Goal: Task Accomplishment & Management: Manage account settings

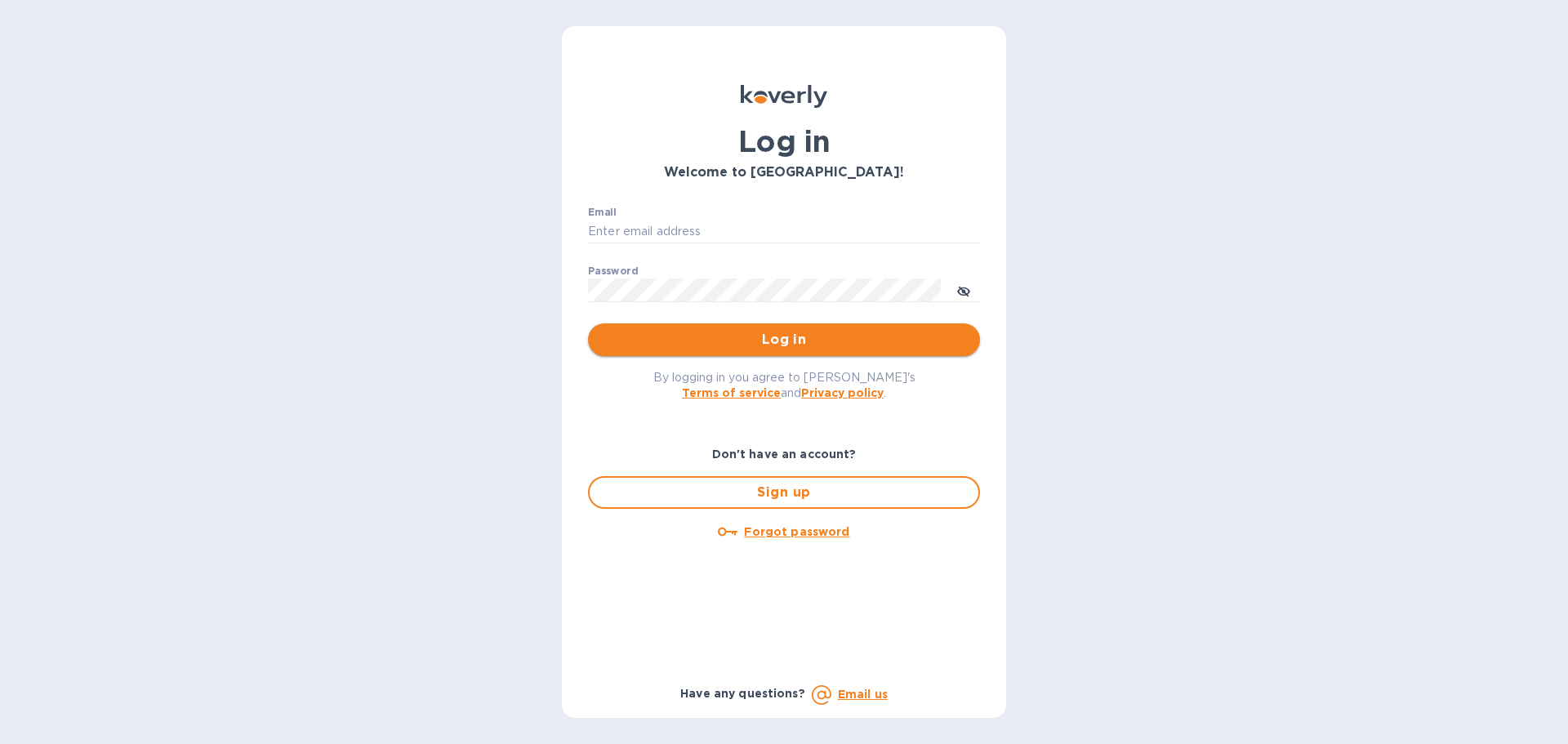
type input "[PERSON_NAME][EMAIL_ADDRESS][DOMAIN_NAME]"
click at [872, 353] on button "Log in" at bounding box center [784, 339] width 392 height 33
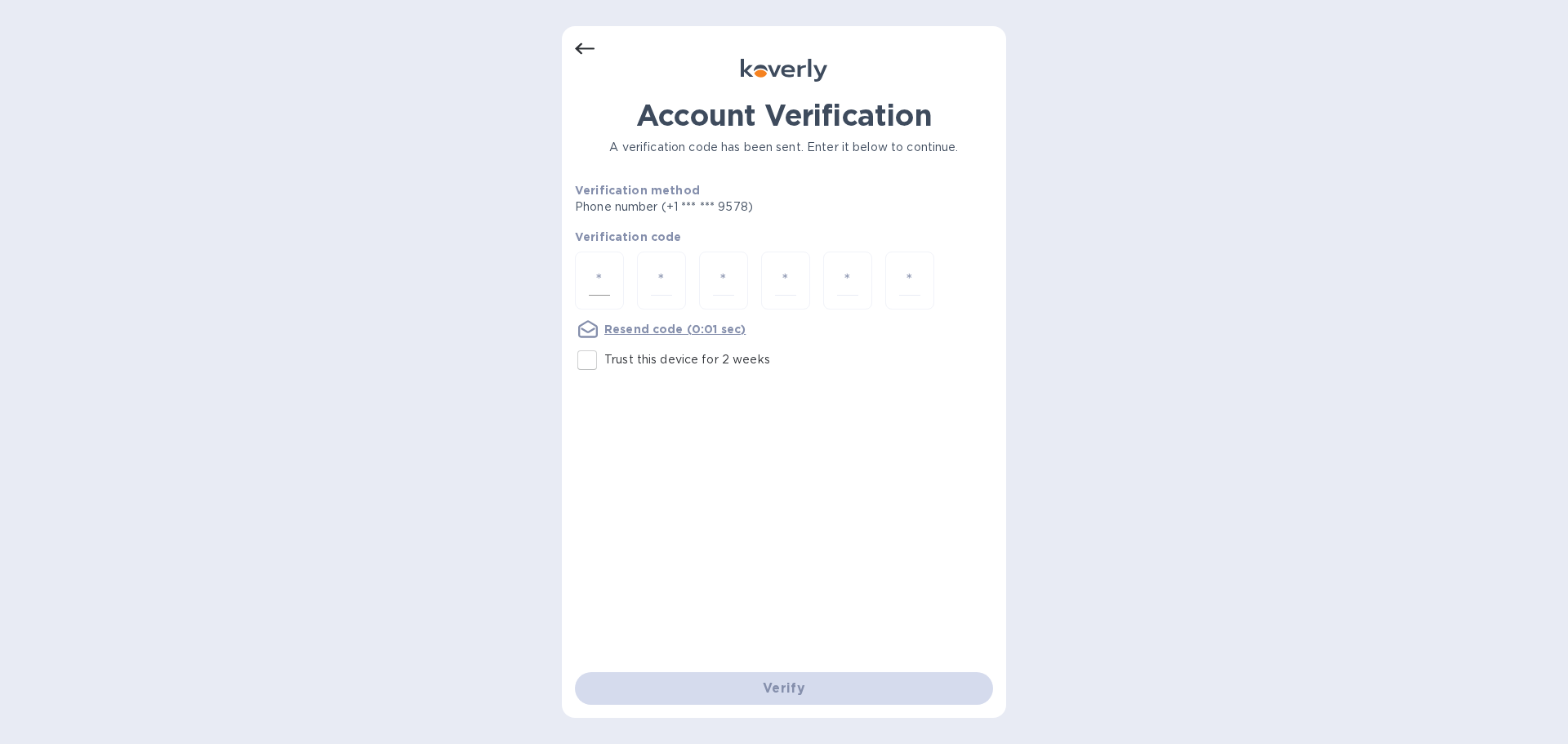
click at [599, 299] on div at bounding box center [599, 280] width 49 height 58
type input "5"
type input "1"
type input "6"
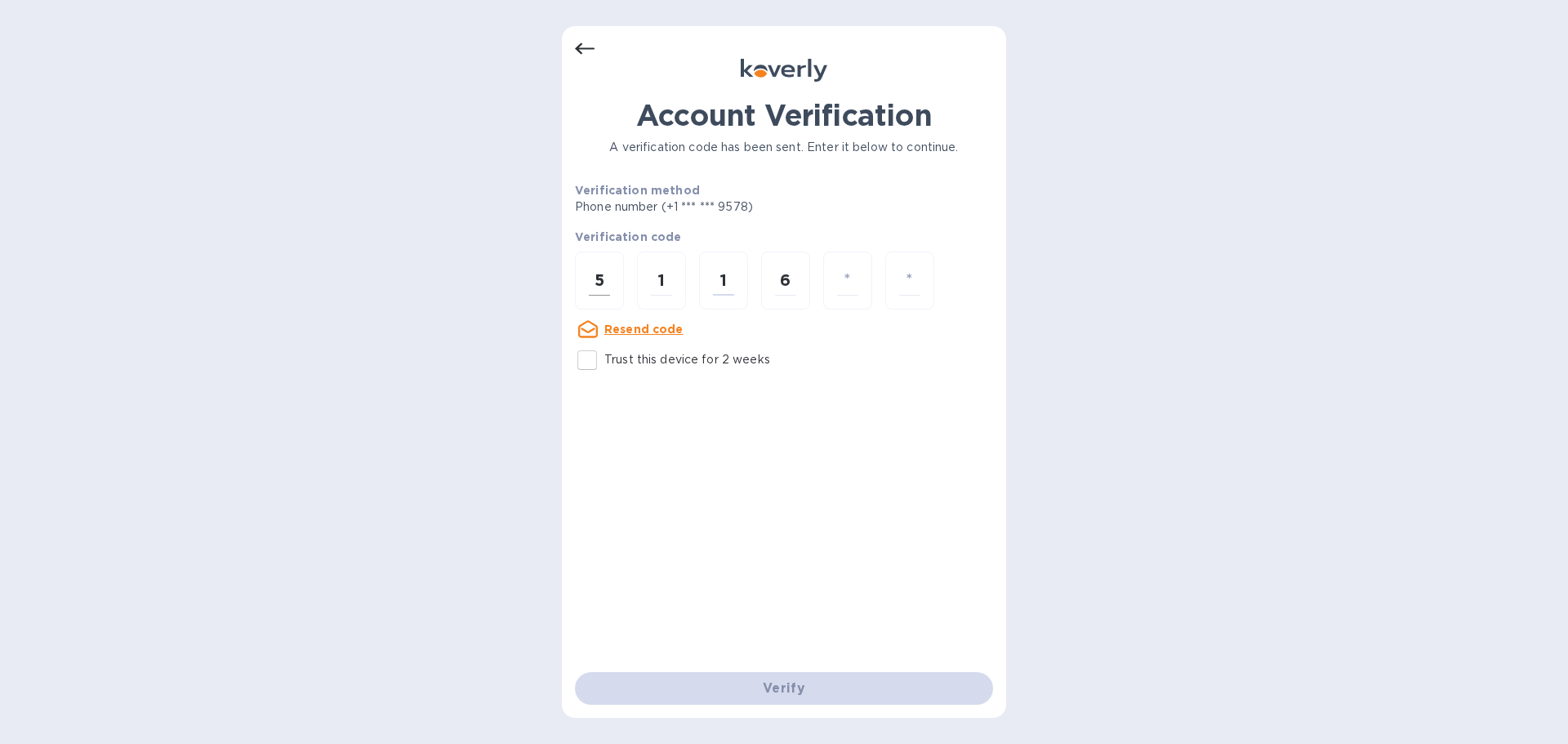
type input "0"
type input "4"
